Goal: Navigation & Orientation: Find specific page/section

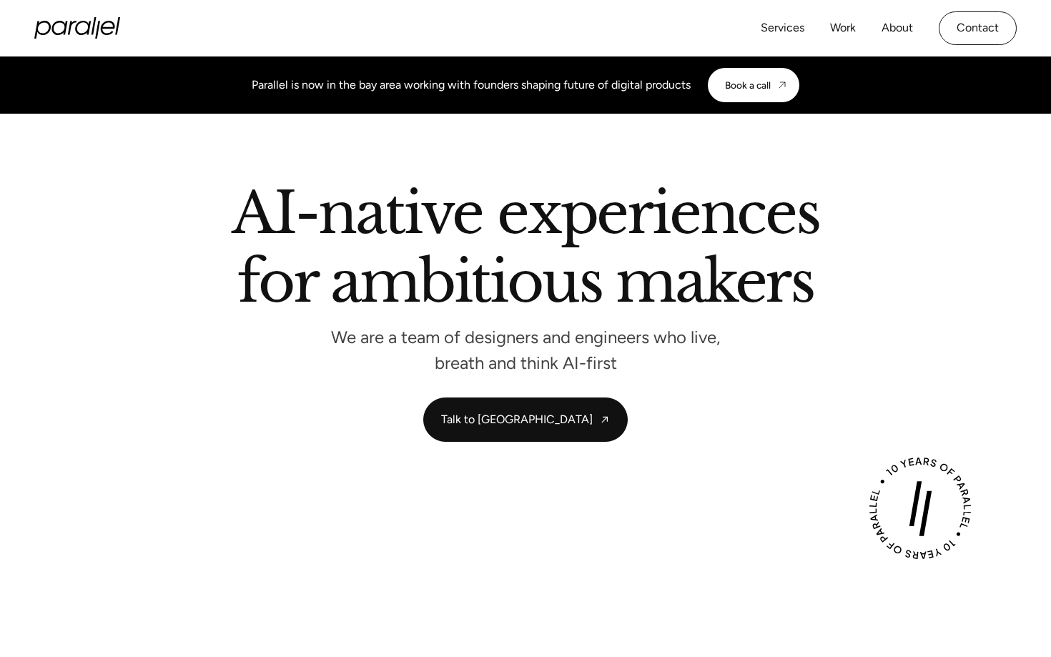
click at [895, 31] on link "About" at bounding box center [896, 28] width 31 height 21
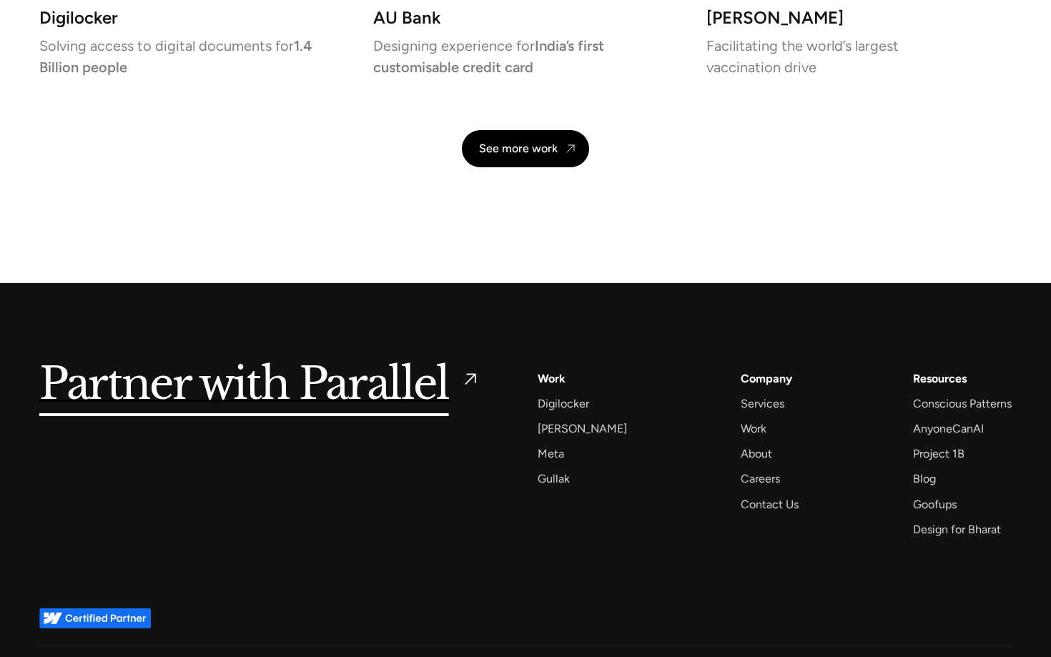
scroll to position [3333, 0]
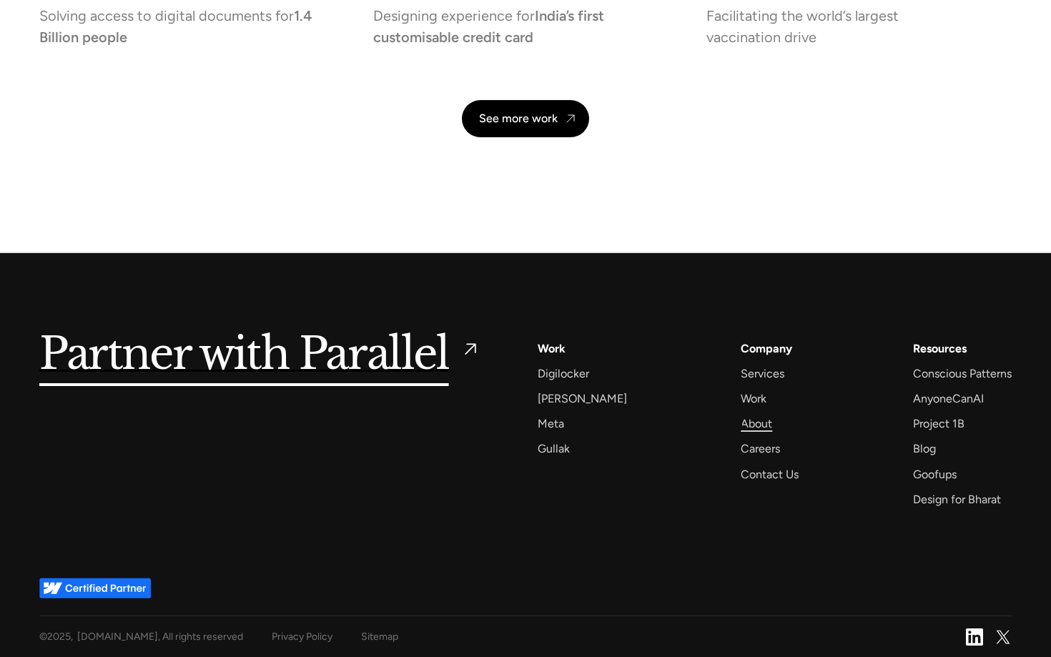
click at [740, 426] on div "About" at bounding box center [755, 423] width 31 height 19
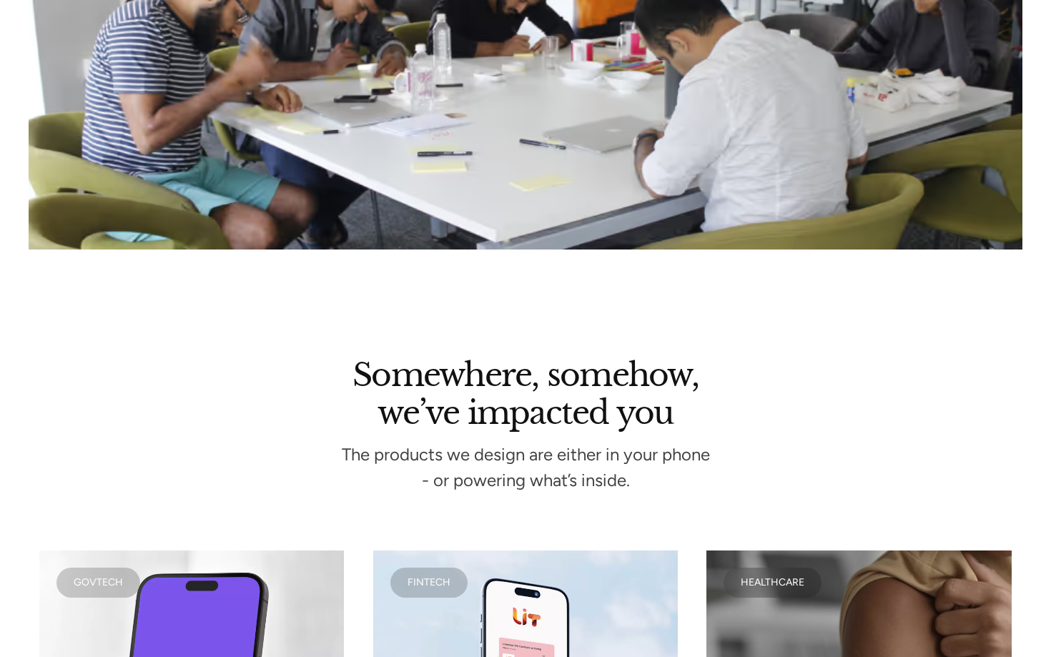
scroll to position [3000, 0]
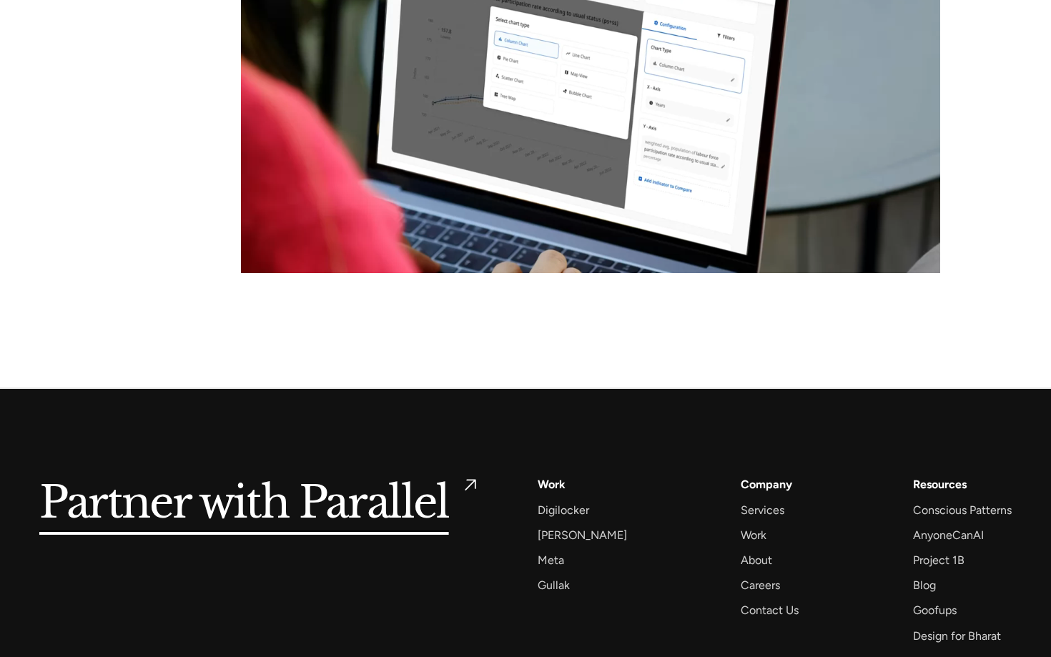
scroll to position [6825, 0]
